Goal: Find specific page/section: Find specific page/section

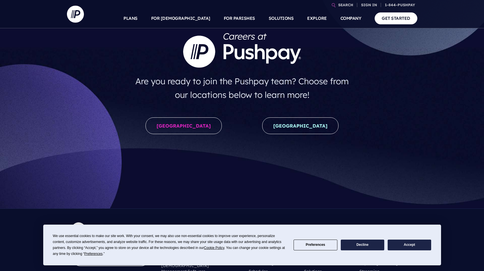
scroll to position [46, 0]
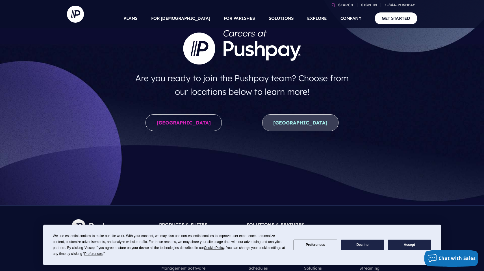
click at [294, 127] on link "New Zealand" at bounding box center [300, 122] width 76 height 17
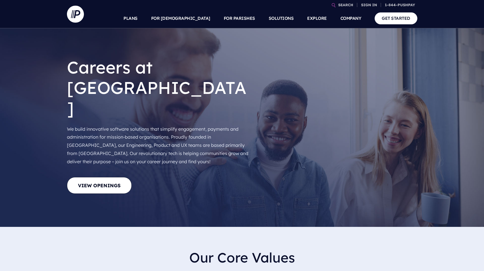
click at [77, 245] on h2 "Our Core Values" at bounding box center [241, 257] width 341 height 25
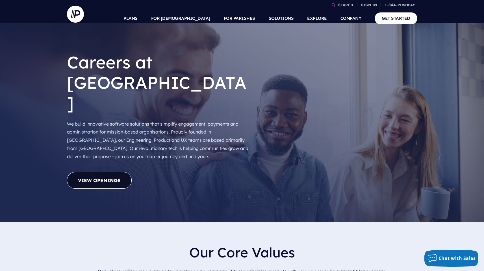
click at [114, 172] on link "View Openings" at bounding box center [99, 180] width 65 height 17
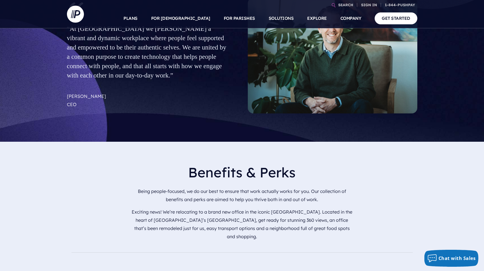
scroll to position [337, 0]
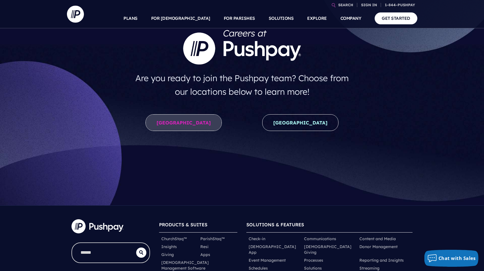
click at [176, 126] on link "[GEOGRAPHIC_DATA]" at bounding box center [184, 122] width 76 height 17
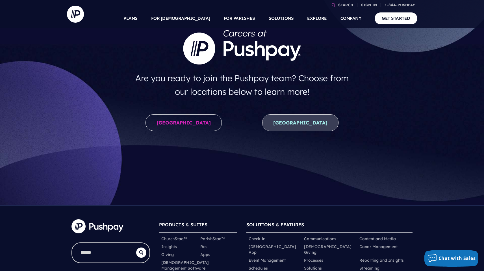
click at [296, 121] on link "New Zealand" at bounding box center [300, 122] width 76 height 17
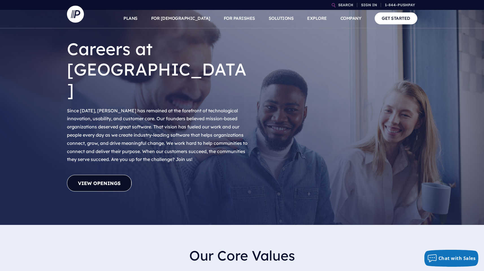
click at [110, 175] on link "View Openings" at bounding box center [99, 183] width 65 height 17
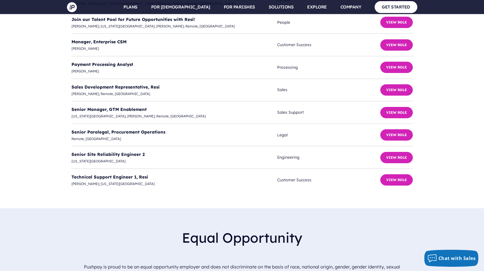
scroll to position [1643, 0]
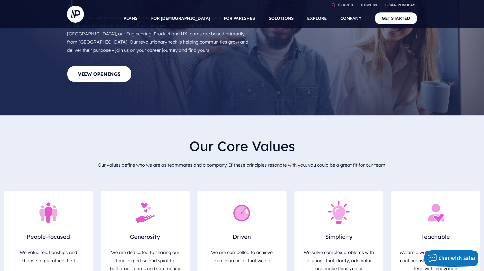
scroll to position [116, 0]
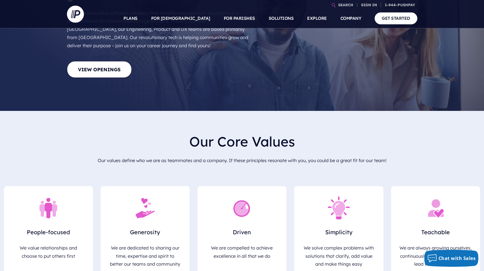
click at [108, 61] on link "View Openings" at bounding box center [99, 69] width 65 height 17
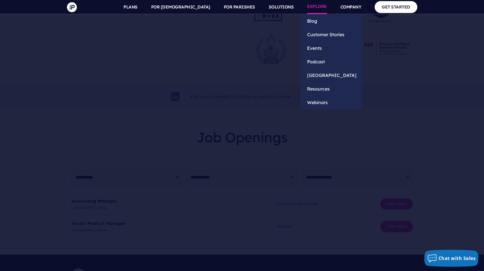
scroll to position [1359, 0]
